Goal: Complete application form

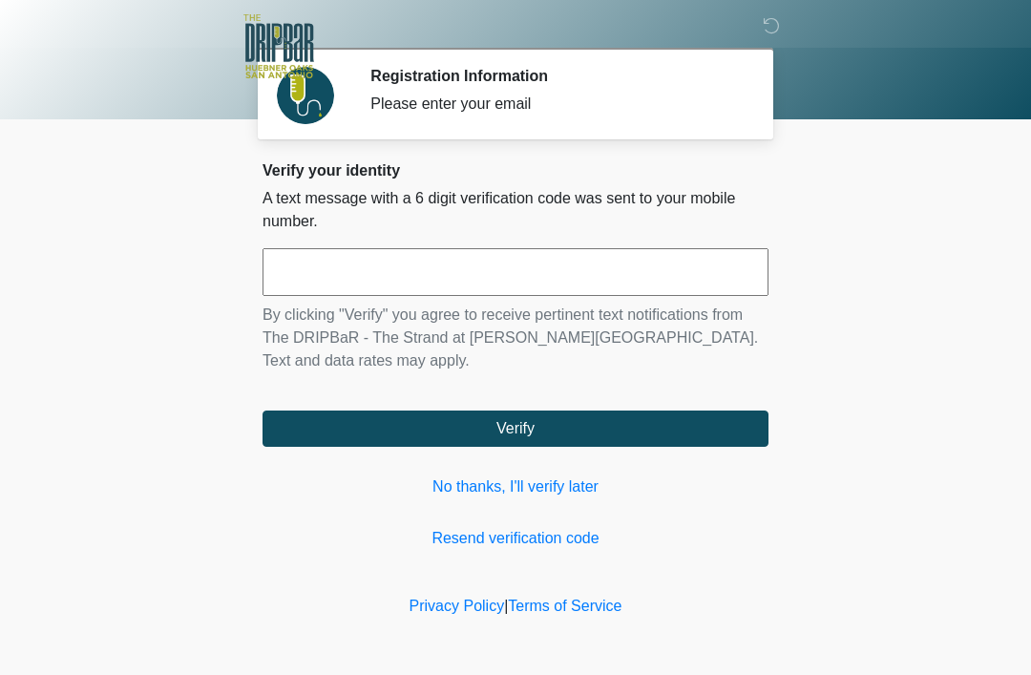
click at [661, 498] on link "No thanks, I'll verify later" at bounding box center [516, 487] width 506 height 23
click at [642, 266] on input "text" at bounding box center [516, 272] width 506 height 48
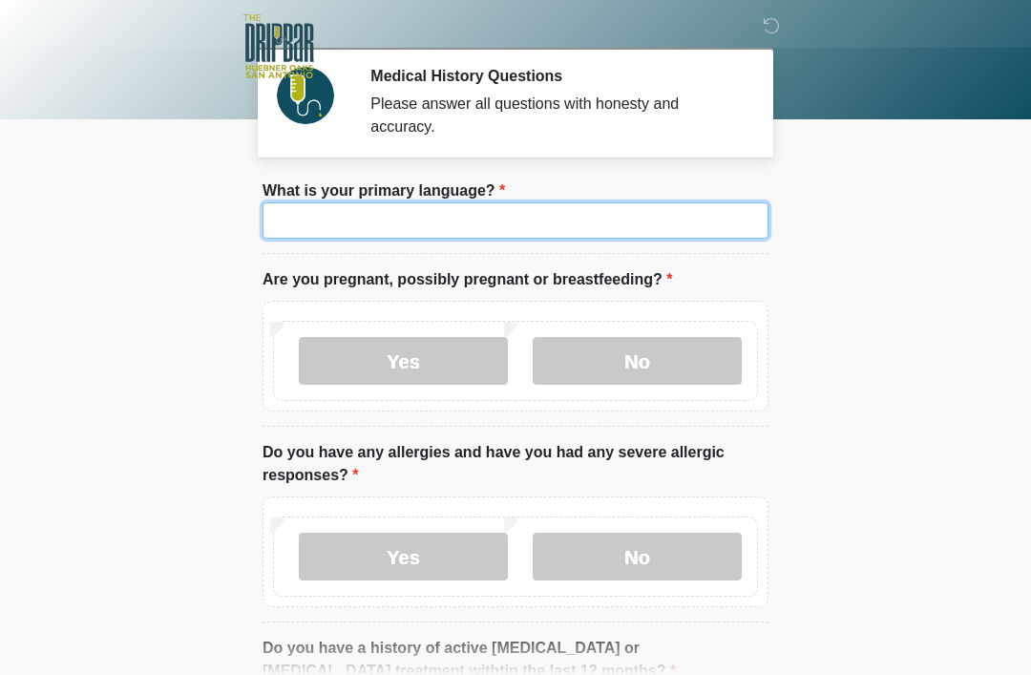
click at [492, 223] on input "What is your primary language?" at bounding box center [516, 220] width 506 height 36
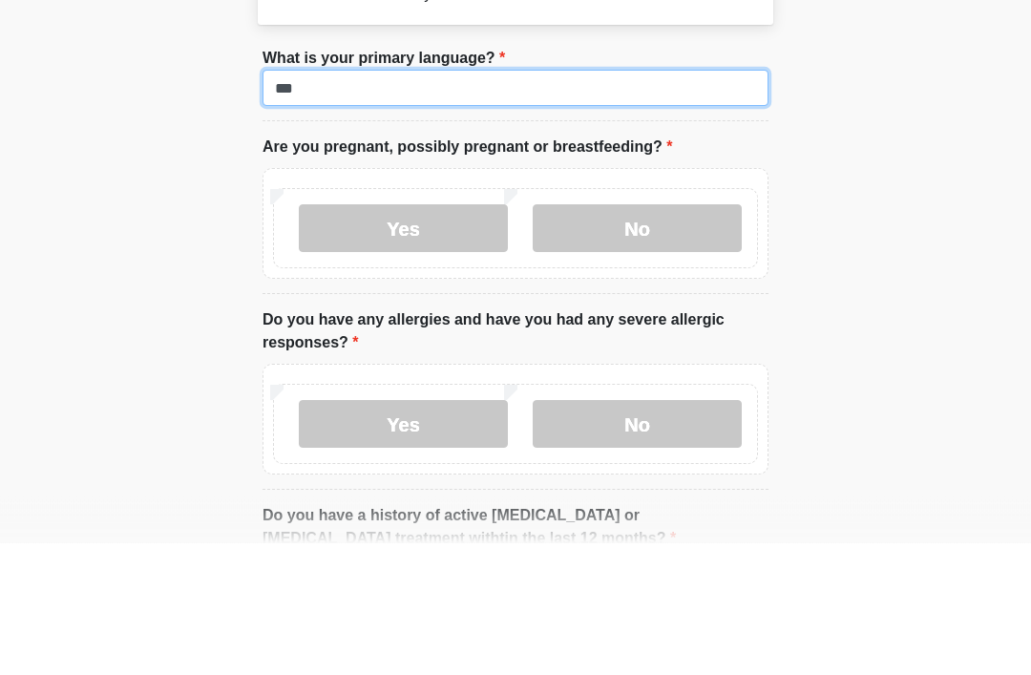
type input "***"
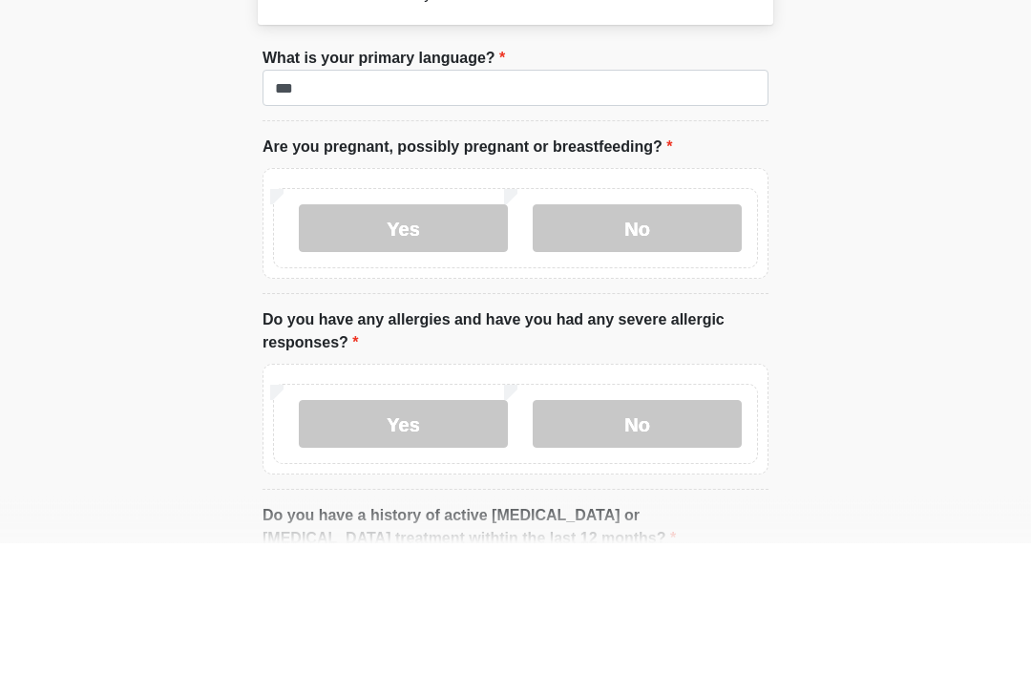
click at [635, 337] on label "No" at bounding box center [637, 361] width 209 height 48
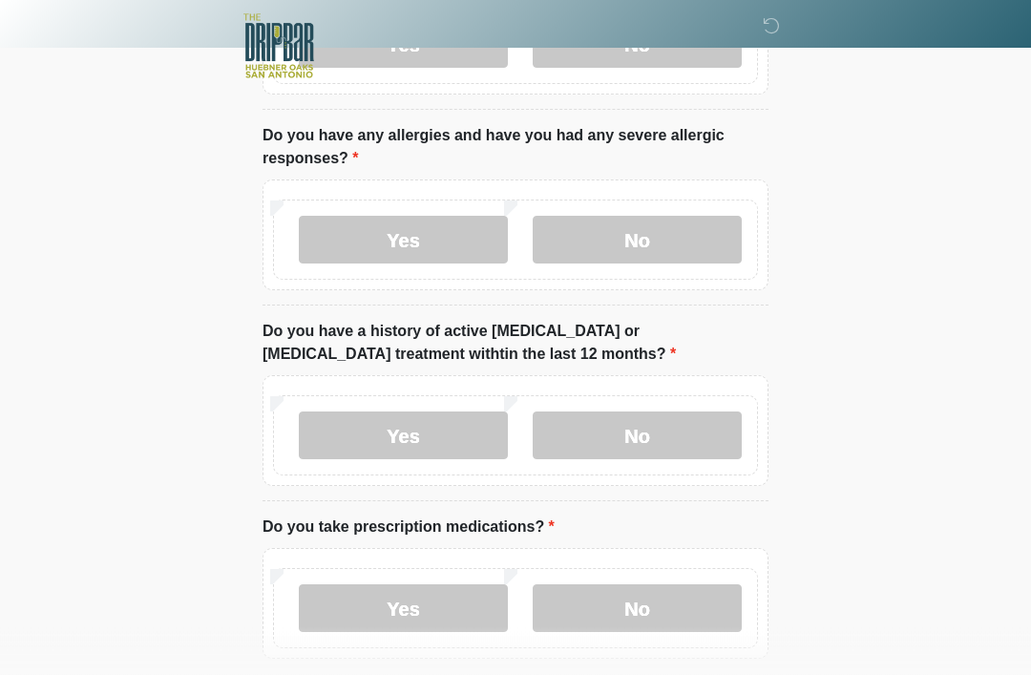
click at [634, 247] on label "No" at bounding box center [637, 241] width 209 height 48
click at [644, 455] on label "No" at bounding box center [637, 436] width 209 height 48
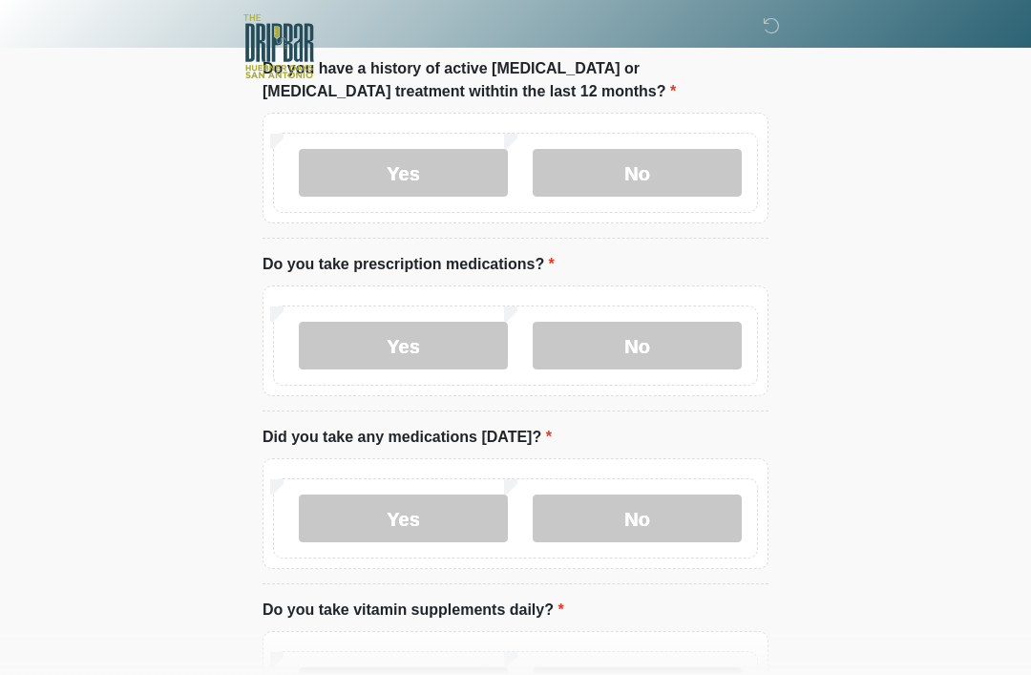
click at [658, 322] on label "No" at bounding box center [637, 346] width 209 height 48
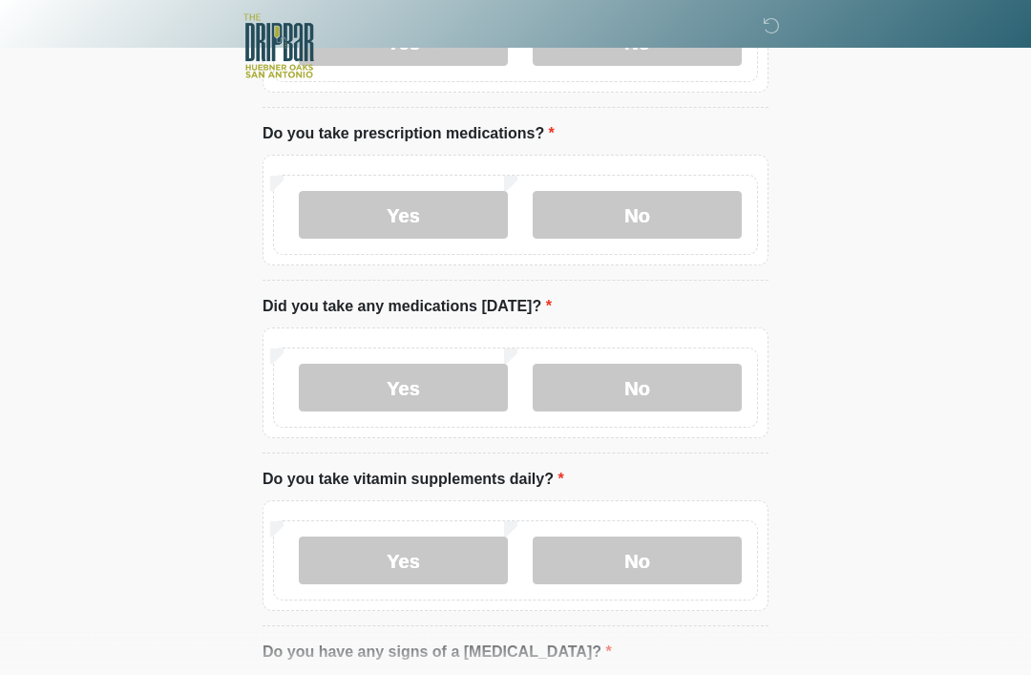
scroll to position [751, 0]
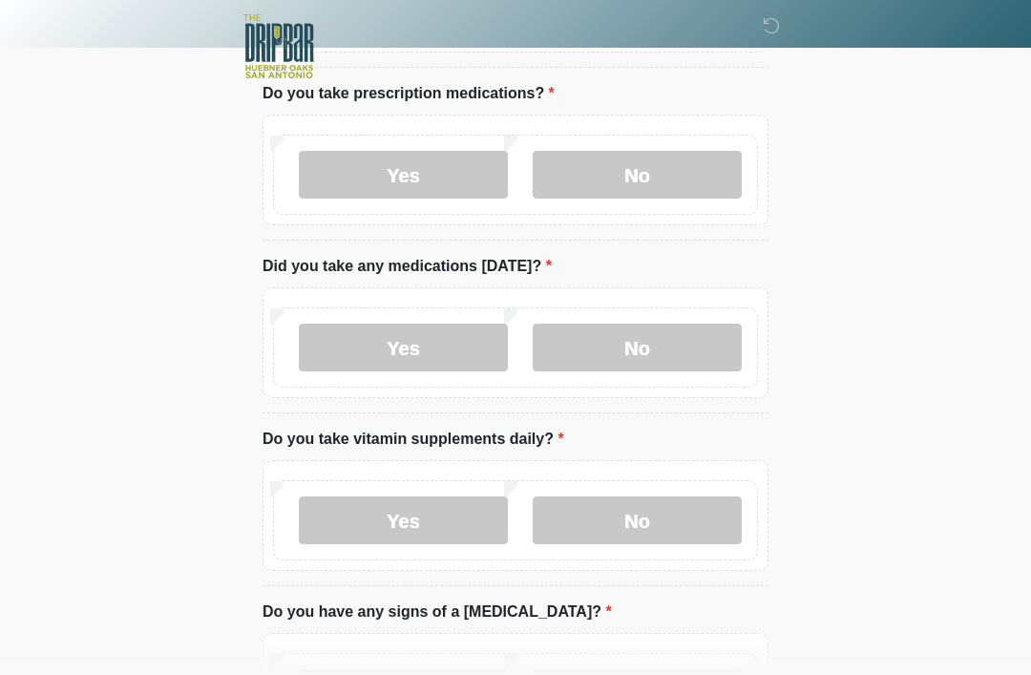
click at [673, 365] on label "No" at bounding box center [637, 348] width 209 height 48
click at [678, 509] on label "No" at bounding box center [637, 521] width 209 height 48
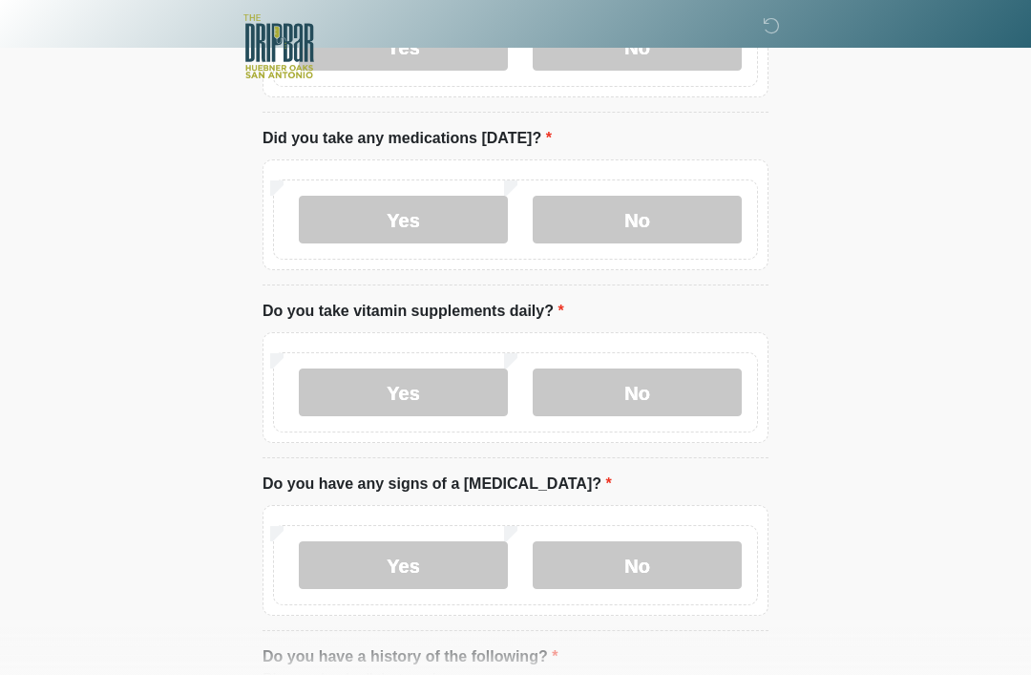
click at [664, 562] on label "No" at bounding box center [637, 565] width 209 height 48
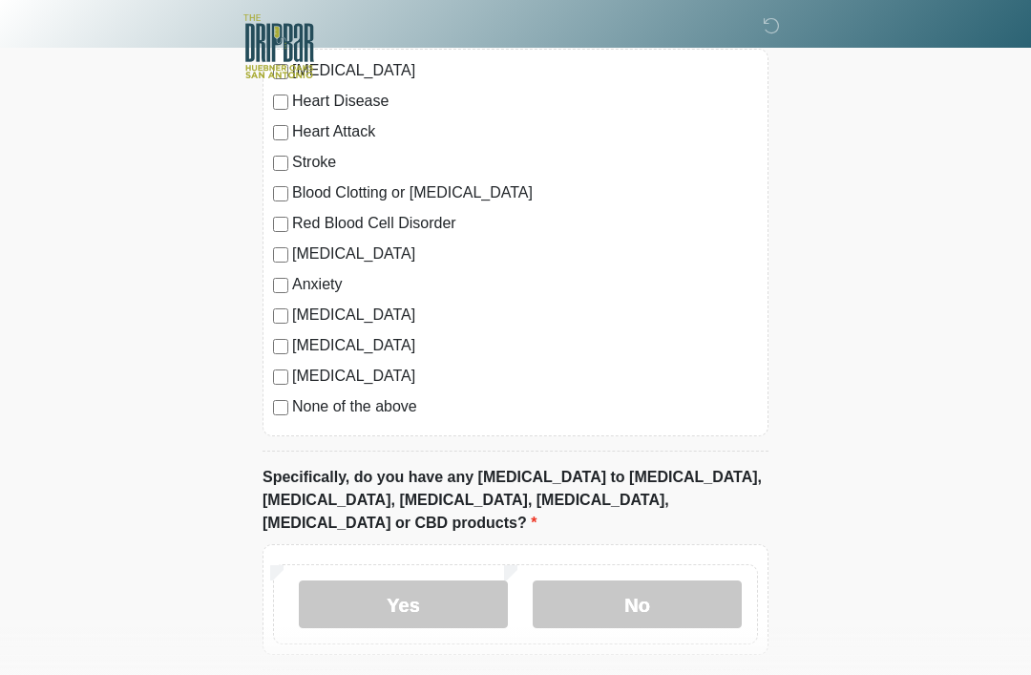
scroll to position [1592, 0]
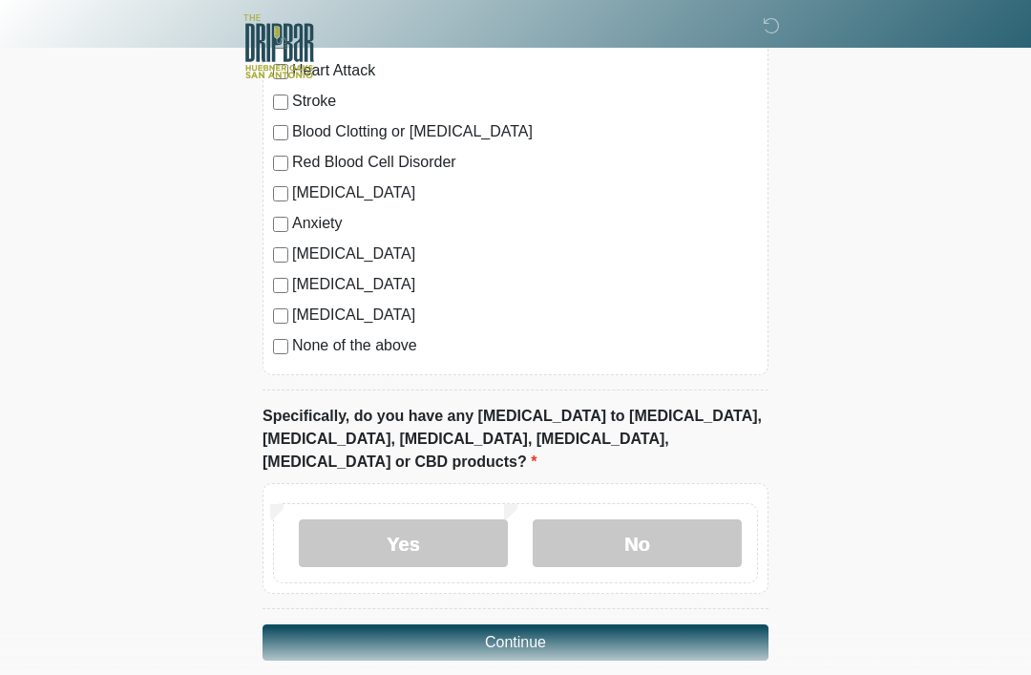
click at [659, 520] on label "No" at bounding box center [637, 544] width 209 height 48
click at [648, 625] on button "Continue" at bounding box center [516, 643] width 506 height 36
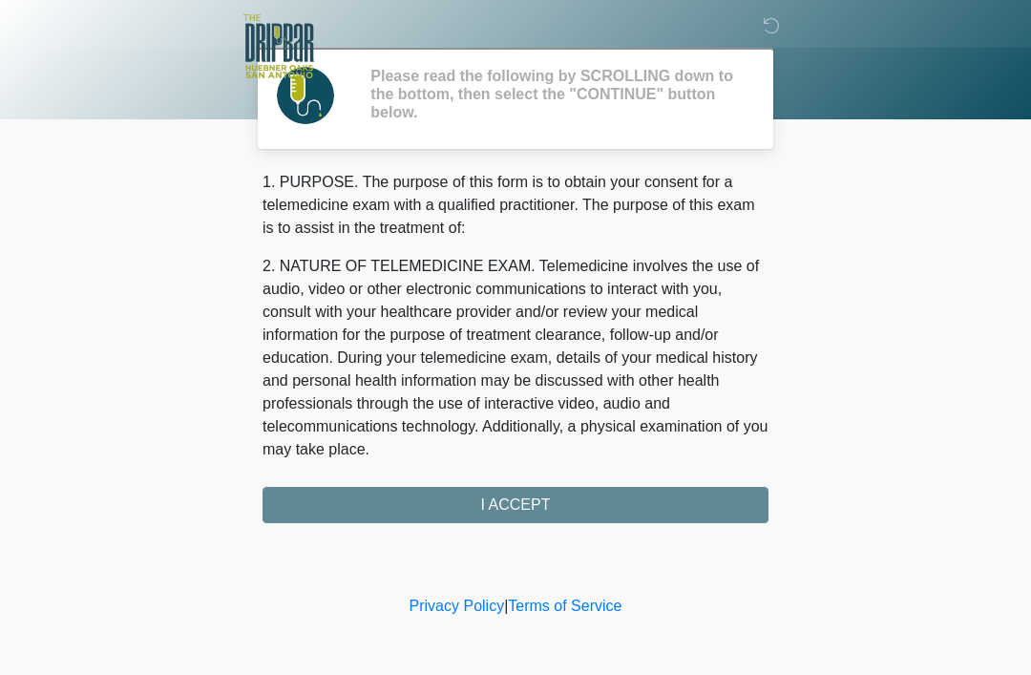
scroll to position [0, 0]
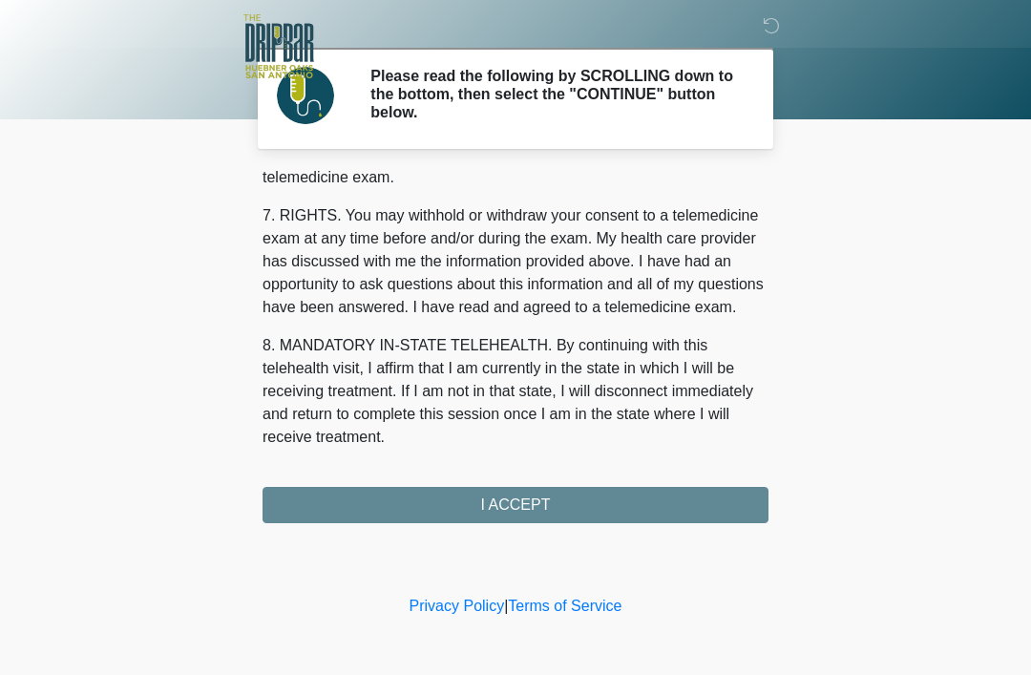
click at [562, 498] on div "1. PURPOSE. The purpose of this form is to obtain your consent for a telemedici…" at bounding box center [516, 347] width 506 height 352
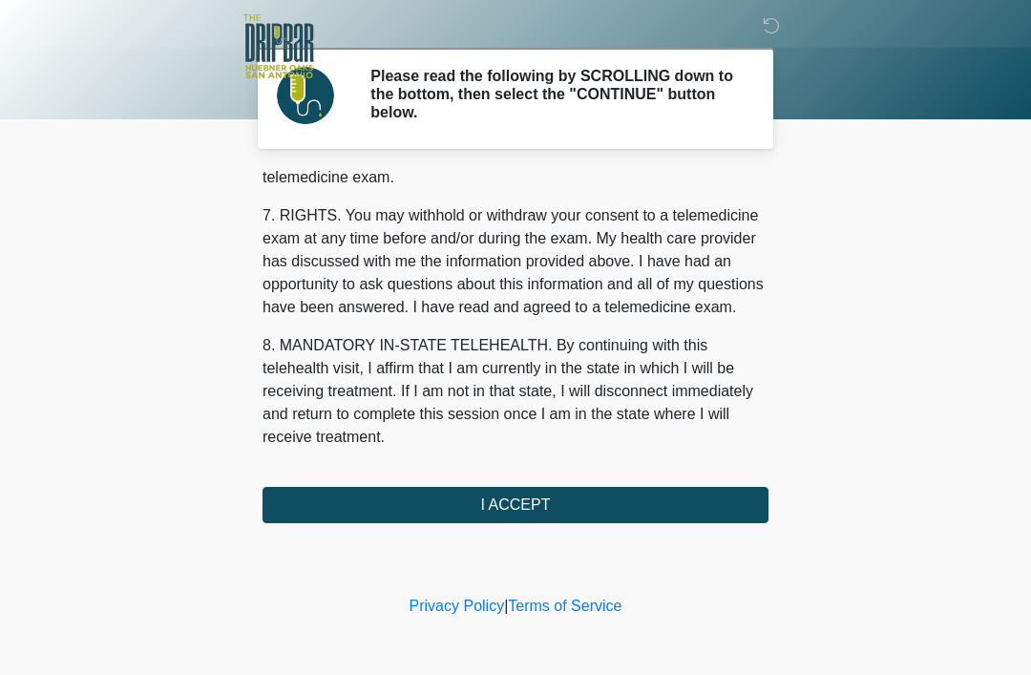
click at [753, 521] on button "I ACCEPT" at bounding box center [516, 505] width 506 height 36
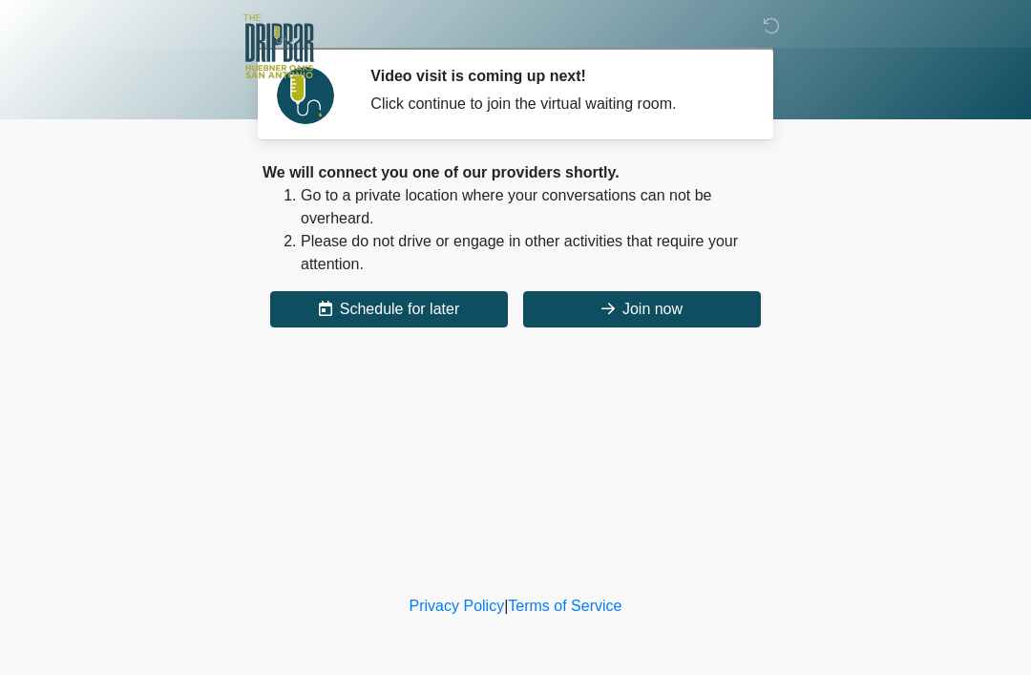
click at [686, 315] on button "Join now" at bounding box center [642, 309] width 238 height 36
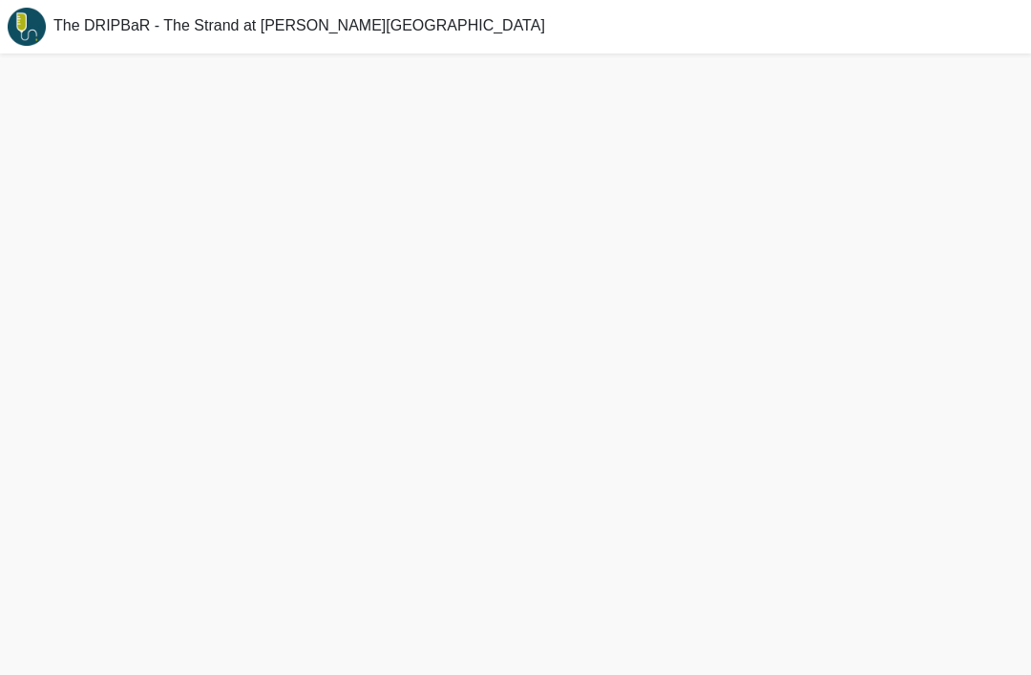
scroll to position [6, 0]
